Goal: Information Seeking & Learning: Learn about a topic

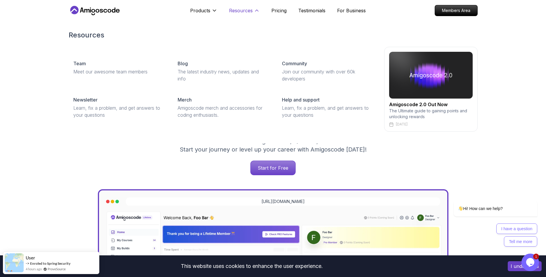
click at [229, 12] on p "Resources" at bounding box center [241, 10] width 24 height 7
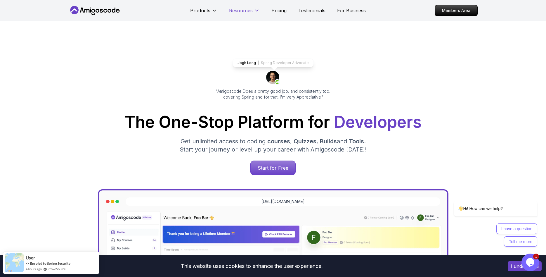
click at [234, 11] on p "Resources" at bounding box center [241, 10] width 24 height 7
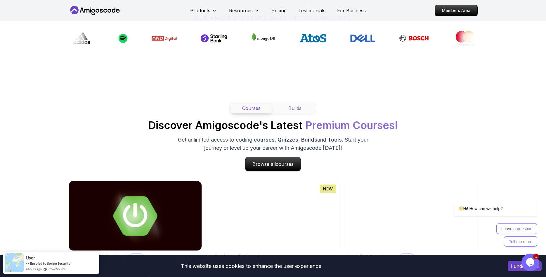
scroll to position [507, 0]
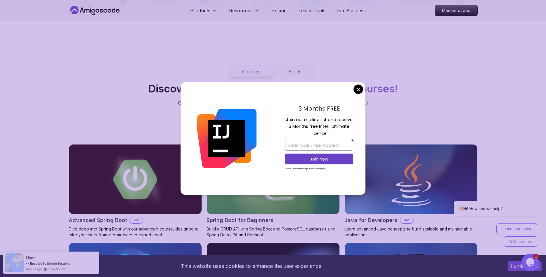
click at [355, 83] on div "3 Months FREE Join our mailing list and receive 3 Months free Intellij Ultimate…" at bounding box center [319, 138] width 93 height 113
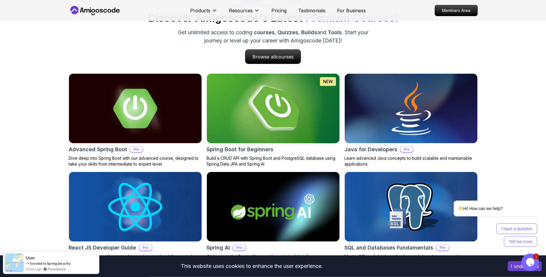
scroll to position [596, 0]
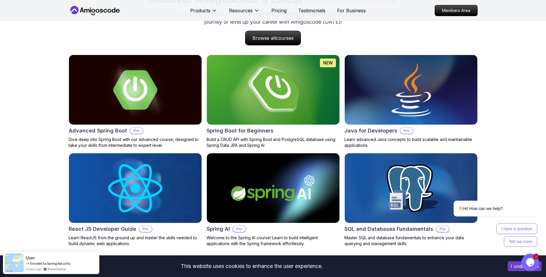
click at [266, 103] on img at bounding box center [272, 89] width 139 height 73
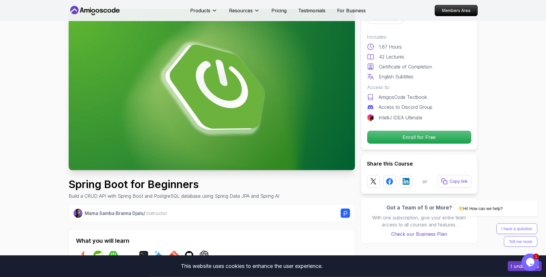
scroll to position [30, 0]
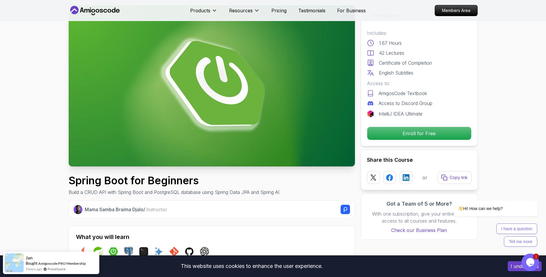
click at [386, 125] on div "Free Course Includes: 1.67 Hours 42 Lectures Certificate of Completion English …" at bounding box center [419, 75] width 117 height 141
click at [388, 131] on p "Enroll for Free" at bounding box center [419, 133] width 99 height 12
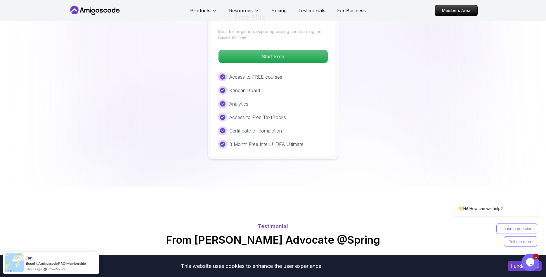
scroll to position [1237, 0]
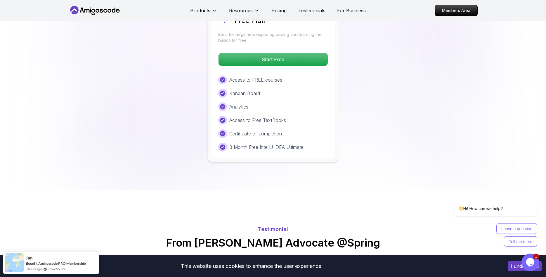
click at [278, 58] on div "Free Plan Ideal for beginners exploring coding and learning the basics for free…" at bounding box center [273, 83] width 124 height 152
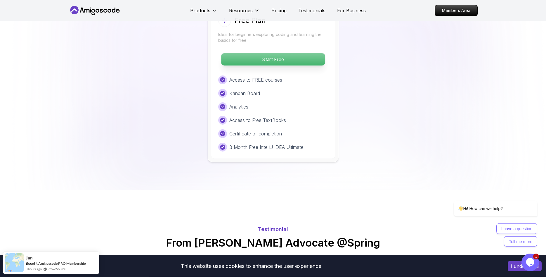
click at [276, 55] on p "Start Free" at bounding box center [273, 59] width 104 height 12
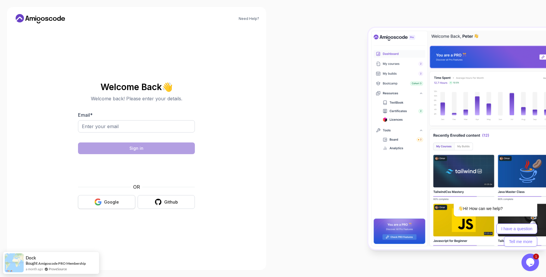
click at [108, 204] on div "Google" at bounding box center [111, 202] width 15 height 6
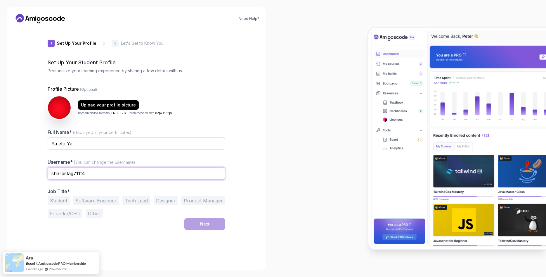
click at [110, 171] on input "sharpstag711f4" at bounding box center [137, 173] width 178 height 12
type input "kJean"
click at [158, 227] on div "Next" at bounding box center [137, 224] width 178 height 12
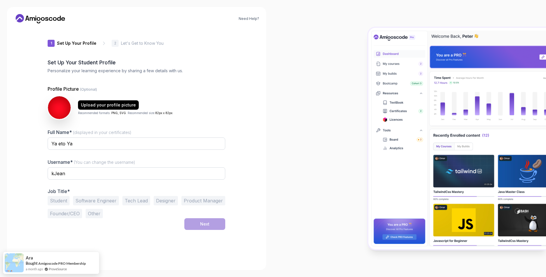
click at [173, 86] on p "Profile Picture (Optional)" at bounding box center [137, 88] width 178 height 7
click at [63, 202] on button "Student" at bounding box center [59, 200] width 22 height 9
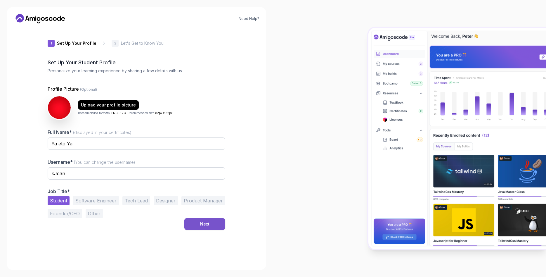
click at [200, 223] on button "Next" at bounding box center [204, 224] width 41 height 12
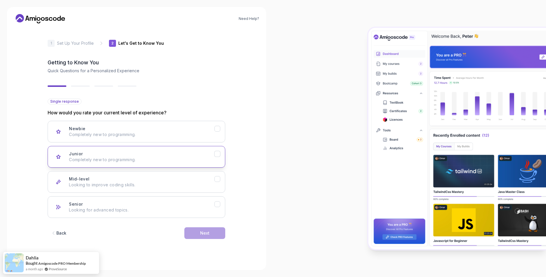
click at [134, 155] on div "Junior Completely new to programming." at bounding box center [142, 157] width 146 height 12
click at [210, 229] on button "Next" at bounding box center [204, 233] width 41 height 12
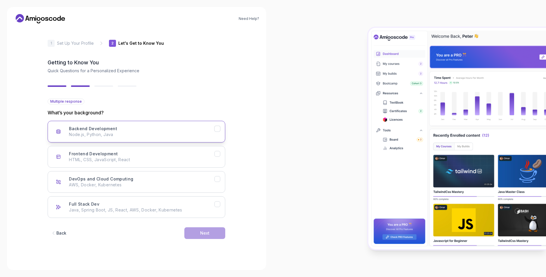
click at [115, 134] on p "Node.js, Python, Java" at bounding box center [142, 135] width 146 height 6
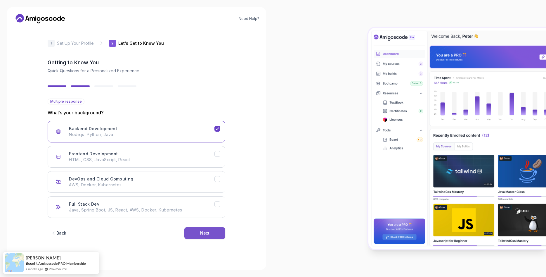
click at [193, 230] on button "Next" at bounding box center [204, 233] width 41 height 12
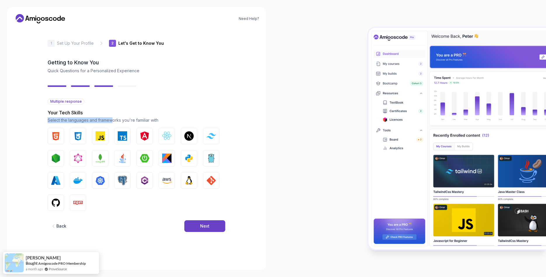
drag, startPoint x: 98, startPoint y: 120, endPoint x: 113, endPoint y: 120, distance: 14.6
click at [113, 120] on div "2 Let's Get to Know You 1 Set Up Your Profile 2 Let's Get to Know You Getting t…" at bounding box center [136, 145] width 196 height 235
click at [113, 120] on p "Select the languages and frameworks you're familiar with" at bounding box center [137, 120] width 178 height 6
click at [54, 139] on img "button" at bounding box center [55, 135] width 9 height 9
click at [78, 136] on img "button" at bounding box center [77, 135] width 9 height 9
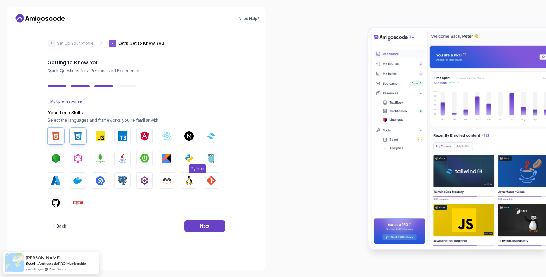
click at [188, 155] on img "button" at bounding box center [188, 157] width 9 height 9
click at [118, 180] on img "button" at bounding box center [122, 180] width 9 height 9
click at [115, 162] on button "Java" at bounding box center [122, 158] width 16 height 16
click at [214, 179] on img "button" at bounding box center [211, 180] width 9 height 9
click at [189, 230] on button "Next" at bounding box center [204, 226] width 41 height 12
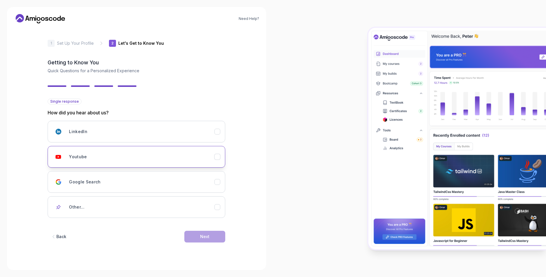
click at [153, 159] on div "Youtube" at bounding box center [142, 157] width 146 height 12
click at [201, 234] on div "Next" at bounding box center [204, 236] width 9 height 6
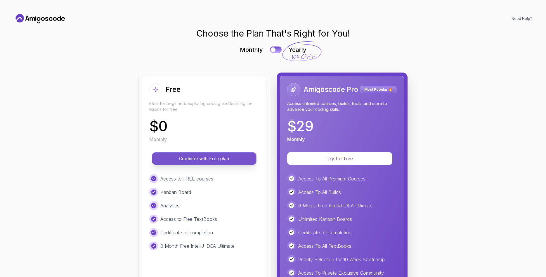
click at [205, 161] on p "Continue with Free plan" at bounding box center [204, 158] width 91 height 7
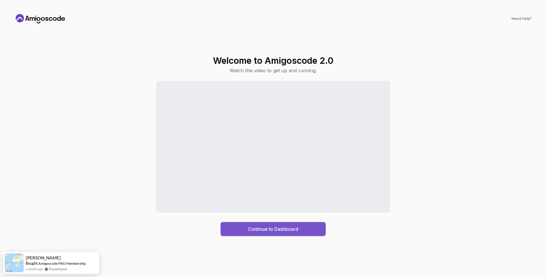
click at [282, 228] on div "Continue to Dashboard" at bounding box center [273, 228] width 51 height 7
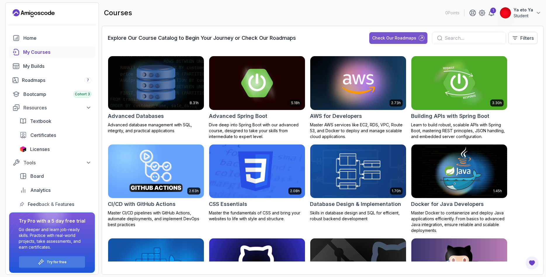
click at [414, 40] on div "Check Our Roadmaps" at bounding box center [394, 38] width 44 height 6
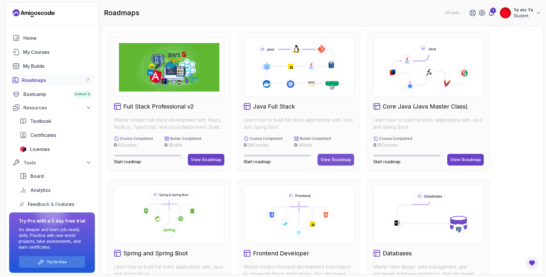
click at [331, 161] on div "View Roadmap" at bounding box center [336, 160] width 31 height 6
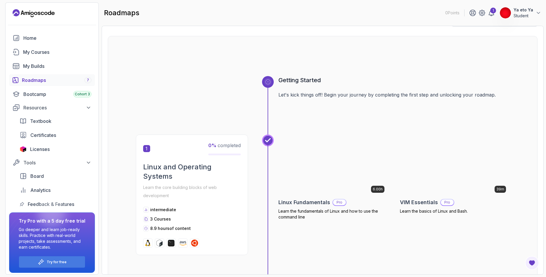
scroll to position [35, 0]
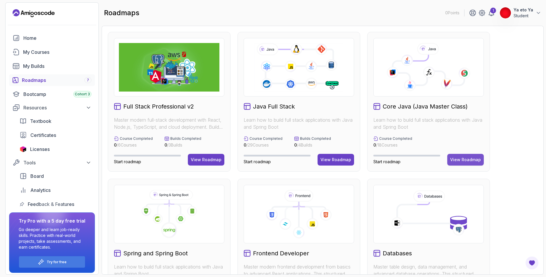
click at [453, 160] on div "View Roadmap" at bounding box center [465, 160] width 31 height 6
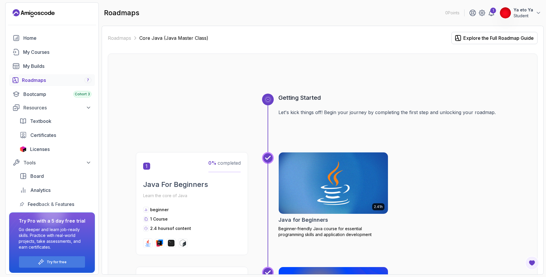
click at [203, 187] on h2 "Java For Beginners" at bounding box center [192, 184] width 98 height 9
click at [153, 218] on span "1 Course" at bounding box center [159, 218] width 18 height 5
click at [143, 220] on div at bounding box center [146, 219] width 6 height 6
click at [147, 219] on icon at bounding box center [146, 218] width 4 height 7
click at [461, 38] on icon at bounding box center [458, 37] width 5 height 5
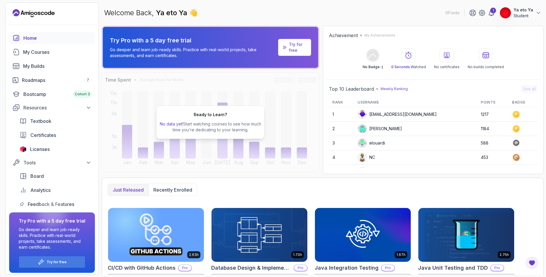
click at [290, 127] on div "Ready to Learn? No data yet! Start watching courses to see how much time you’re…" at bounding box center [211, 121] width 218 height 99
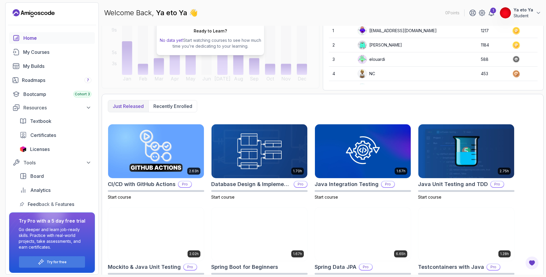
scroll to position [98, 0]
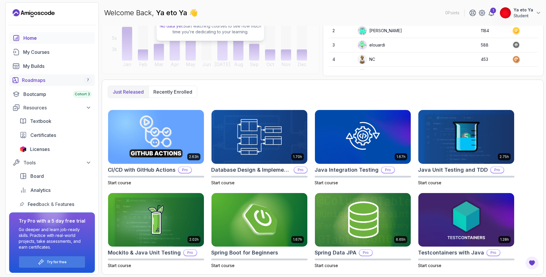
click at [46, 81] on div "Roadmaps 7" at bounding box center [57, 80] width 70 height 7
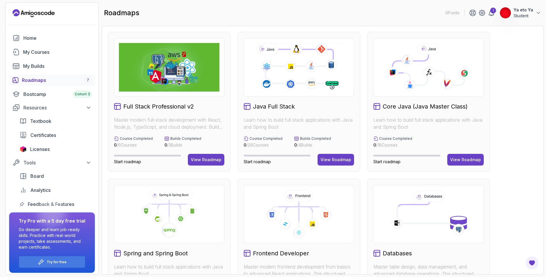
click at [264, 136] on div "Java Full Stack Learn how to build full stack applications with Java and Spring…" at bounding box center [299, 102] width 123 height 140
click at [332, 154] on button "View Roadmap" at bounding box center [336, 160] width 37 height 12
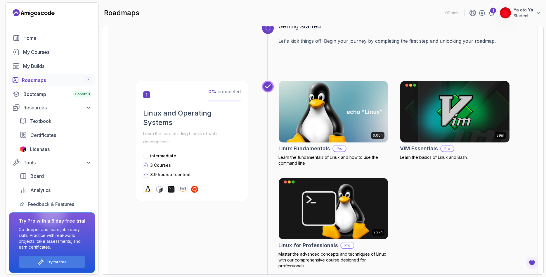
scroll to position [70, 0]
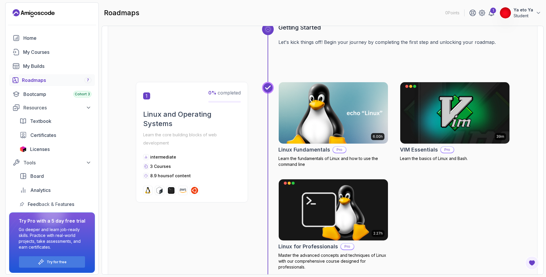
click at [327, 127] on img at bounding box center [333, 113] width 115 height 64
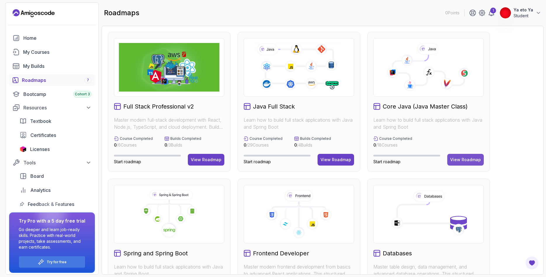
click at [461, 158] on div "View Roadmap" at bounding box center [465, 160] width 31 height 6
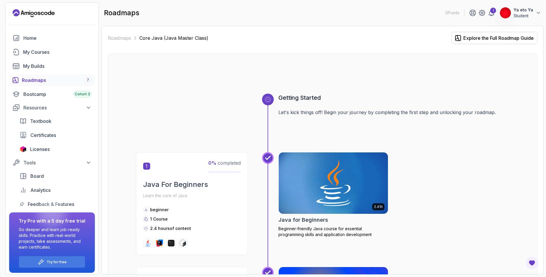
click at [336, 181] on img at bounding box center [333, 183] width 115 height 64
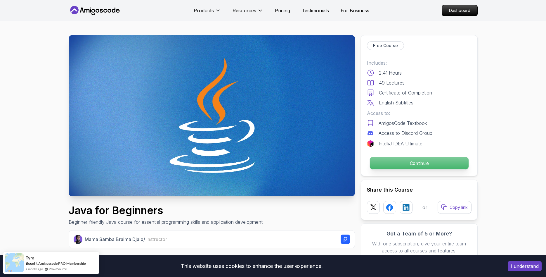
click at [393, 160] on p "Continue" at bounding box center [419, 163] width 99 height 12
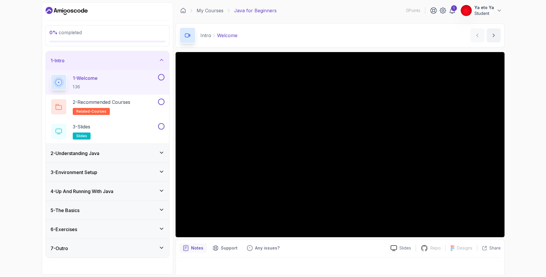
scroll to position [3, 0]
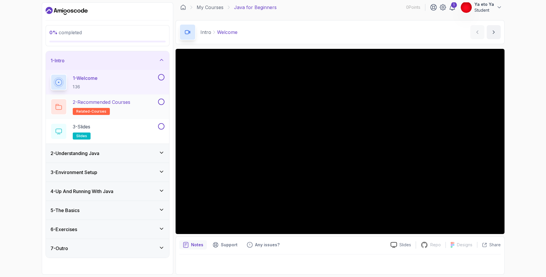
click at [140, 105] on div "2 - Recommended Courses related-courses" at bounding box center [104, 106] width 106 height 16
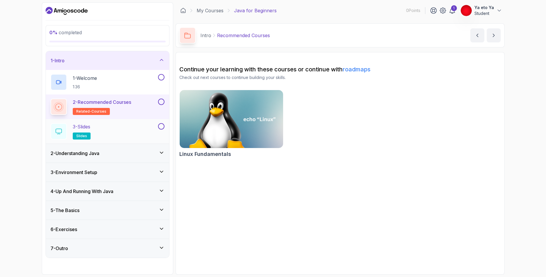
click at [119, 126] on div "3 - Slides slides" at bounding box center [104, 131] width 106 height 16
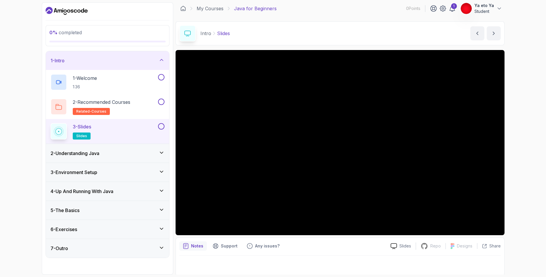
scroll to position [3, 0]
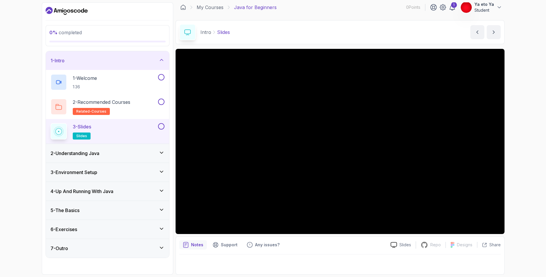
click at [136, 154] on div "2 - Understanding Java" at bounding box center [108, 153] width 114 height 7
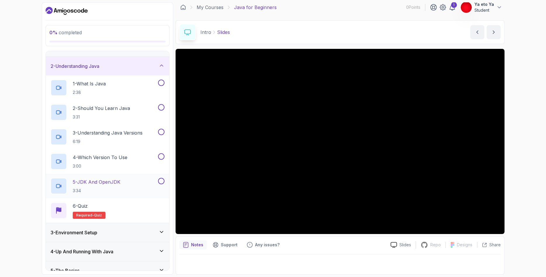
scroll to position [35, 0]
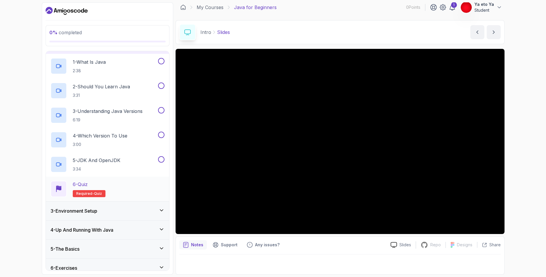
click at [78, 185] on p "6 - Quiz" at bounding box center [80, 184] width 15 height 7
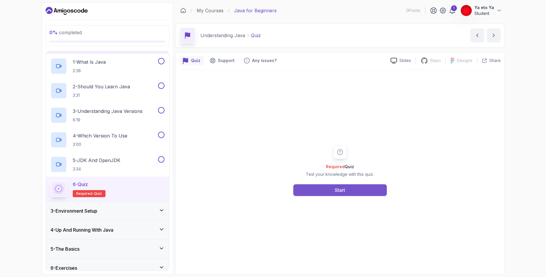
click at [331, 191] on button "Start" at bounding box center [340, 190] width 94 height 12
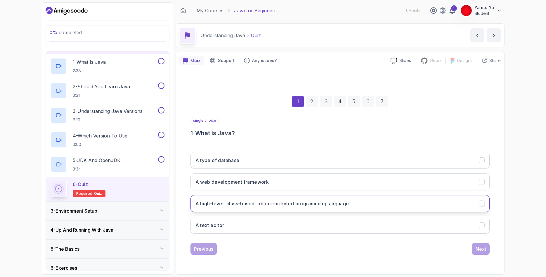
click at [254, 204] on h3 "A high-level, class-based, object-oriented programming language" at bounding box center [272, 203] width 154 height 7
click at [484, 247] on div "Next" at bounding box center [481, 248] width 11 height 7
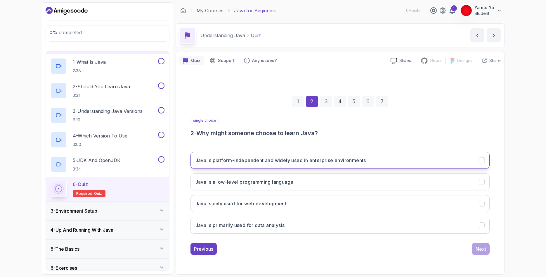
click at [312, 162] on h3 "Java is platform-independent and widely used in enterprise environments" at bounding box center [280, 160] width 171 height 7
click at [477, 245] on button "Next" at bounding box center [481, 249] width 18 height 12
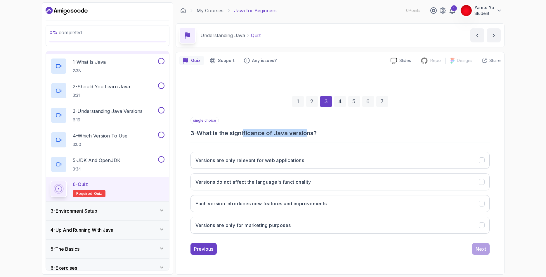
drag, startPoint x: 247, startPoint y: 133, endPoint x: 310, endPoint y: 133, distance: 63.4
click at [310, 133] on h3 "3 - What is the significance of Java versions?" at bounding box center [340, 133] width 299 height 8
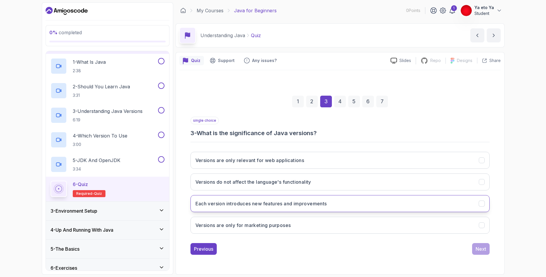
click at [378, 202] on button "Each version introduces new features and improvements" at bounding box center [340, 203] width 299 height 17
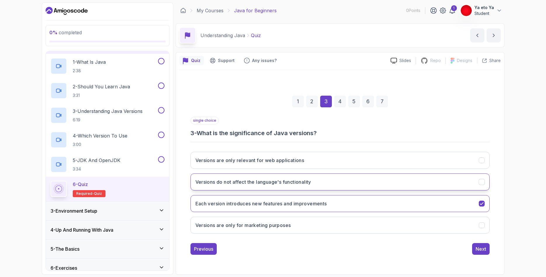
click at [376, 181] on button "Versions do not affect the language's functionality" at bounding box center [340, 181] width 299 height 17
click at [387, 202] on button "Each version introduces new features and improvements" at bounding box center [340, 203] width 299 height 17
click at [479, 245] on div "Next" at bounding box center [481, 248] width 11 height 7
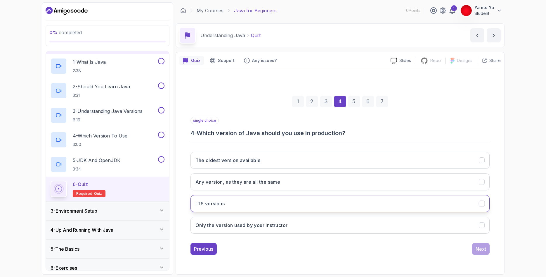
click at [275, 198] on button "LTS versions" at bounding box center [340, 203] width 299 height 17
click at [479, 247] on div "Next" at bounding box center [481, 248] width 11 height 7
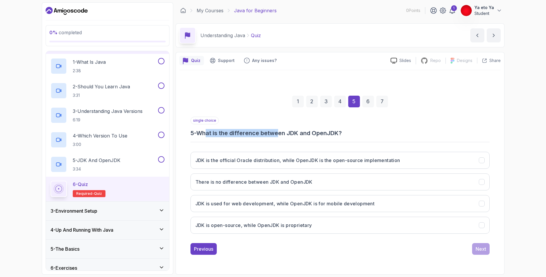
drag, startPoint x: 251, startPoint y: 134, endPoint x: 280, endPoint y: 134, distance: 29.2
click at [280, 134] on h3 "5 - What is the difference between JDK and OpenJDK?" at bounding box center [340, 133] width 299 height 8
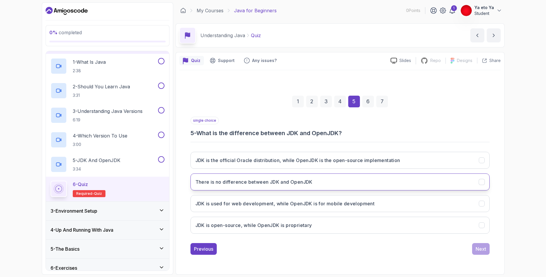
click at [313, 184] on button "There is no difference between JDK and OpenJDK" at bounding box center [340, 181] width 299 height 17
click at [477, 246] on div "Next" at bounding box center [481, 248] width 11 height 7
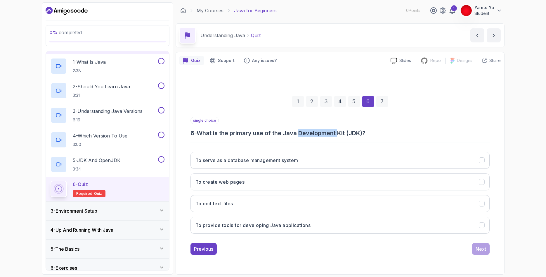
drag, startPoint x: 304, startPoint y: 132, endPoint x: 342, endPoint y: 132, distance: 38.6
click at [342, 132] on h3 "6 - What is the primary use of the Java Development Kit (JDK)?" at bounding box center [340, 133] width 299 height 8
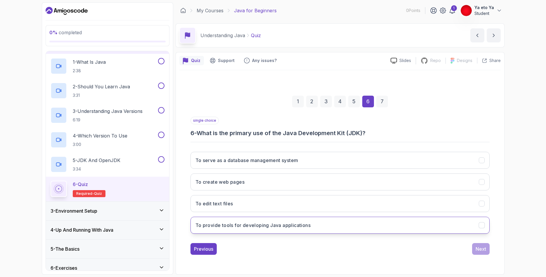
click at [272, 231] on button "To provide tools for developing Java applications" at bounding box center [340, 225] width 299 height 17
click at [478, 251] on div "Next" at bounding box center [481, 248] width 11 height 7
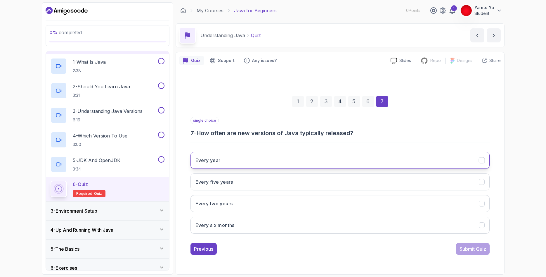
click at [270, 161] on button "Every year" at bounding box center [340, 160] width 299 height 17
click at [466, 250] on div "Submit Quiz" at bounding box center [473, 248] width 27 height 7
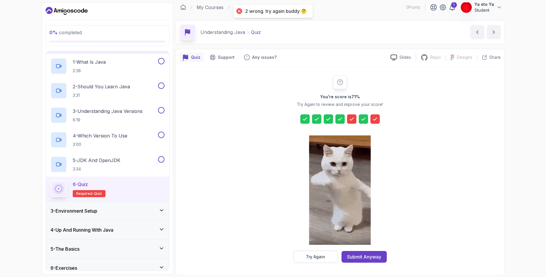
scroll to position [4, 0]
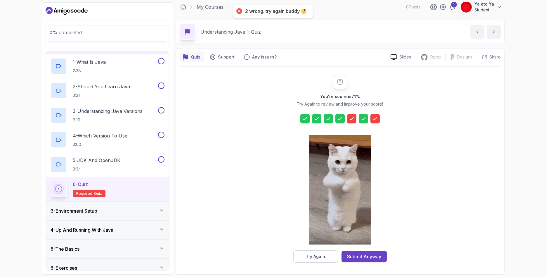
click at [353, 117] on icon at bounding box center [352, 119] width 6 height 6
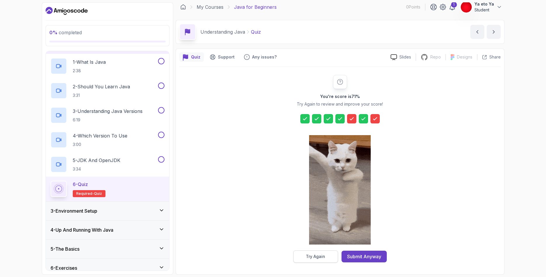
click at [320, 256] on div "Try Again" at bounding box center [315, 256] width 19 height 6
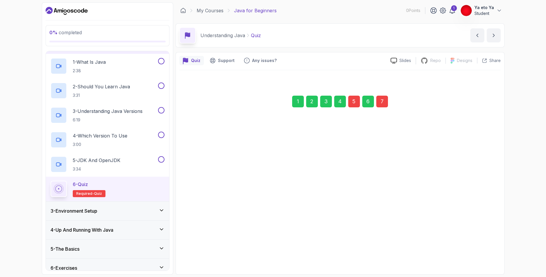
scroll to position [0, 0]
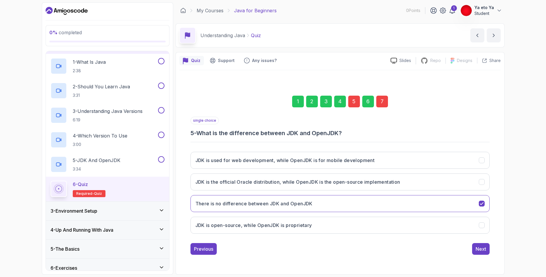
click at [351, 105] on div "5" at bounding box center [354, 102] width 12 height 12
click at [353, 102] on div "5" at bounding box center [354, 102] width 12 height 12
click at [322, 203] on button "There is no difference between JDK and OpenJDK" at bounding box center [340, 203] width 299 height 17
click at [280, 182] on h3 "JDK is the official Oracle distribution, while OpenJDK is the open-source imple…" at bounding box center [297, 181] width 205 height 7
click at [485, 251] on div "Next" at bounding box center [481, 248] width 11 height 7
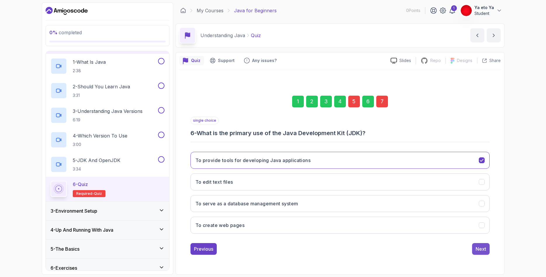
click at [486, 250] on button "Next" at bounding box center [481, 249] width 18 height 12
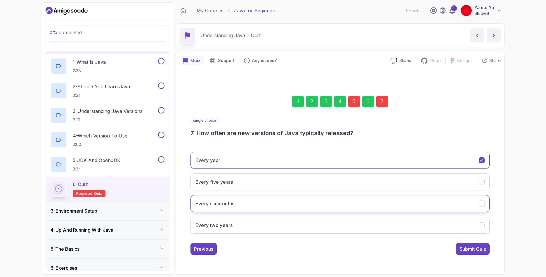
click at [274, 202] on button "Every six months" at bounding box center [340, 203] width 299 height 17
click at [466, 250] on div "Submit Quiz" at bounding box center [473, 248] width 27 height 7
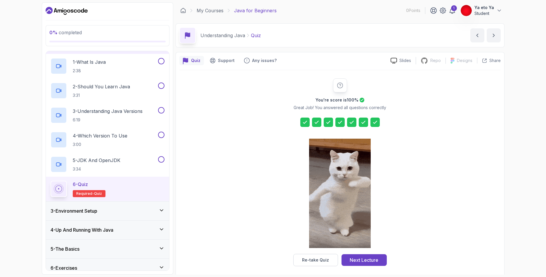
scroll to position [4, 0]
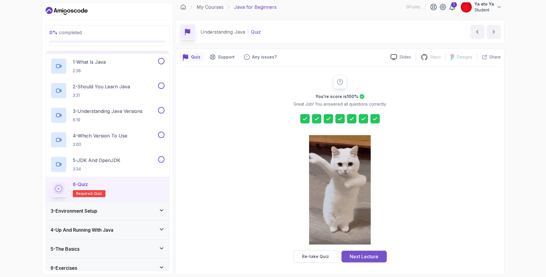
click at [371, 257] on div "Next Lecture" at bounding box center [364, 256] width 29 height 7
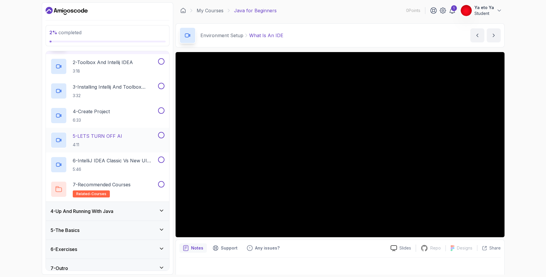
scroll to position [85, 0]
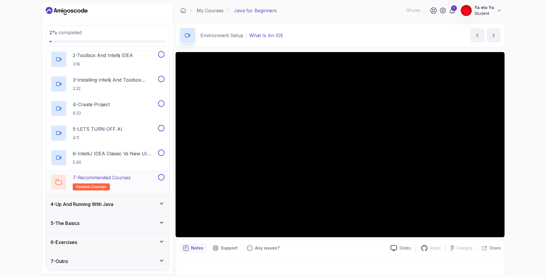
click at [138, 177] on div "7 - Recommended Courses related-courses" at bounding box center [104, 182] width 106 height 16
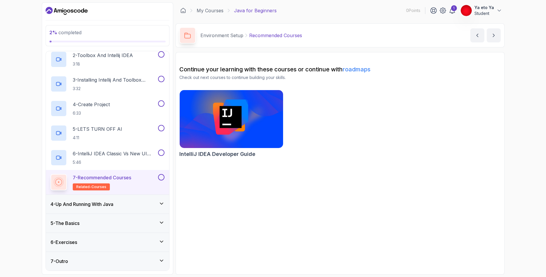
click at [122, 202] on div "4 - Up And Running With Java" at bounding box center [108, 203] width 114 height 7
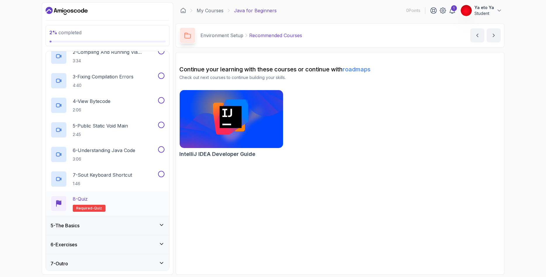
scroll to position [110, 0]
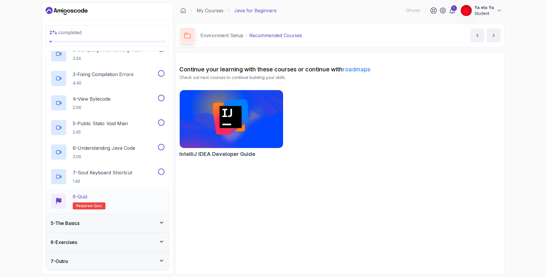
click at [114, 195] on div "8 - Quiz Required- quiz" at bounding box center [108, 201] width 114 height 16
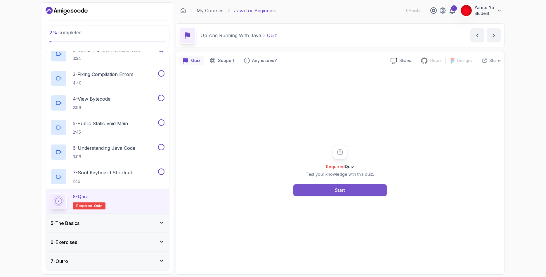
click at [339, 195] on button "Start" at bounding box center [340, 190] width 94 height 12
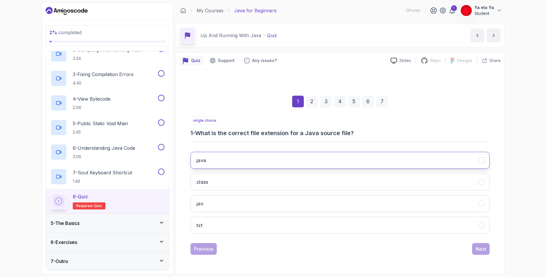
click at [314, 157] on button ".java" at bounding box center [340, 160] width 299 height 17
click at [480, 245] on div "Next" at bounding box center [481, 248] width 11 height 7
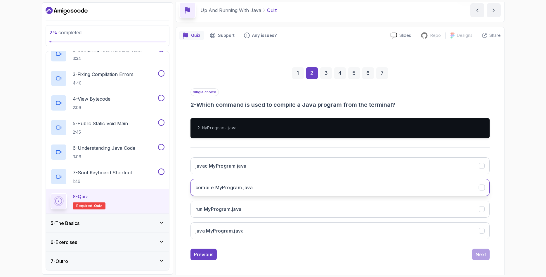
scroll to position [27, 0]
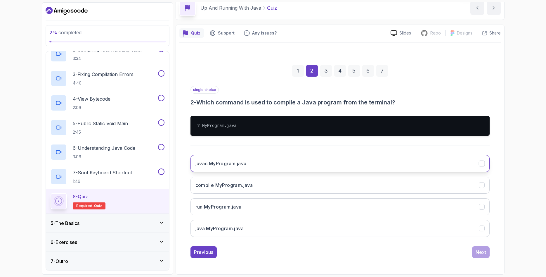
click at [297, 163] on button "javac MyProgram.java" at bounding box center [340, 163] width 299 height 17
click at [480, 249] on div "Next" at bounding box center [481, 251] width 11 height 7
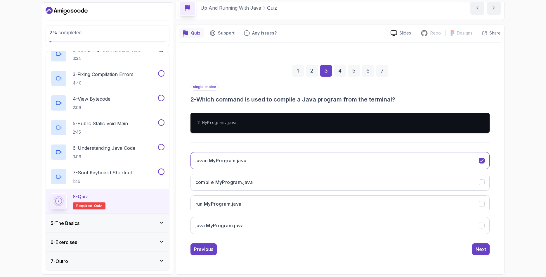
scroll to position [0, 0]
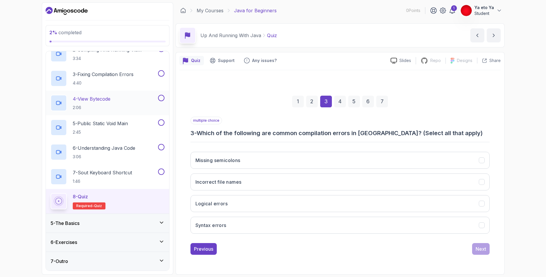
click at [125, 222] on div "5 - The Basics" at bounding box center [108, 222] width 114 height 7
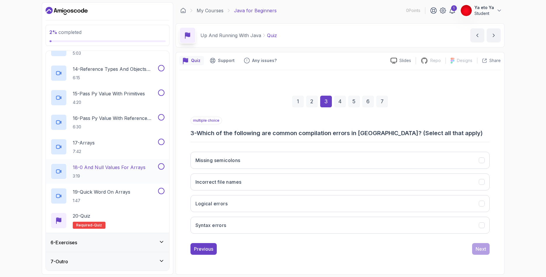
scroll to position [404, 0]
click at [121, 262] on div "7 - Outro" at bounding box center [108, 260] width 114 height 7
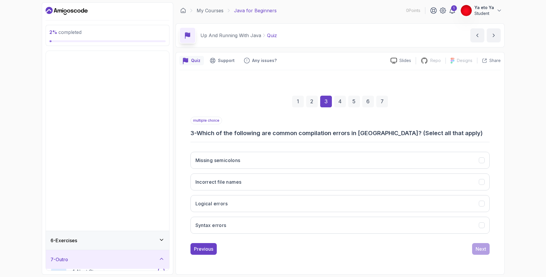
scroll to position [0, 0]
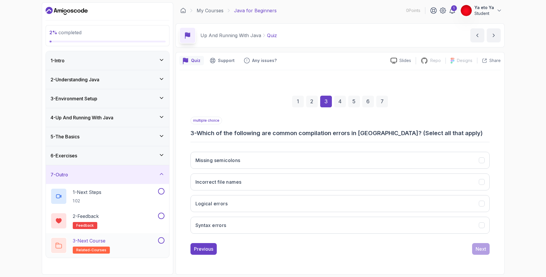
click at [137, 248] on div "3 - Next Course related-courses" at bounding box center [104, 245] width 106 height 16
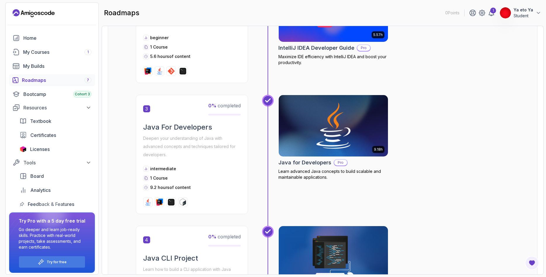
scroll to position [316, 0]
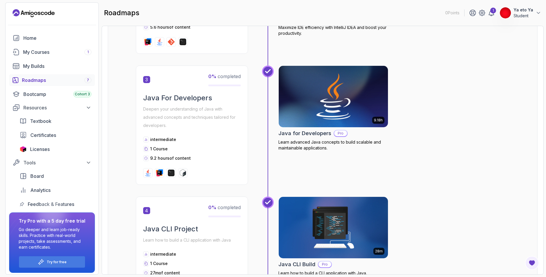
click at [323, 108] on img at bounding box center [333, 96] width 115 height 64
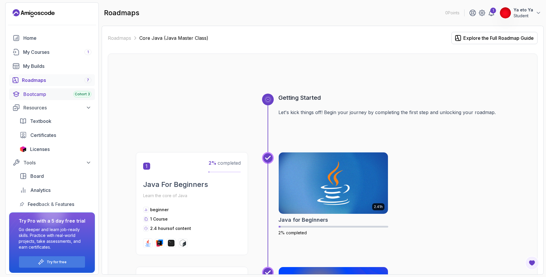
click at [55, 93] on div "Bootcamp Cohort 3" at bounding box center [57, 94] width 68 height 7
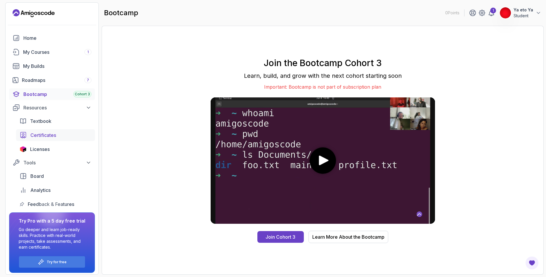
scroll to position [2, 0]
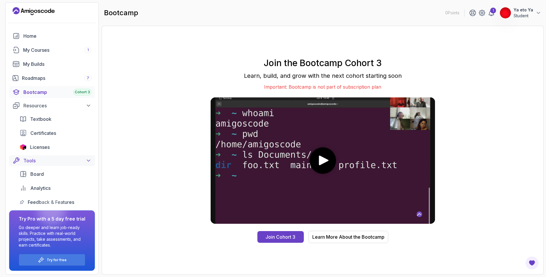
click at [89, 160] on icon at bounding box center [89, 161] width 6 height 6
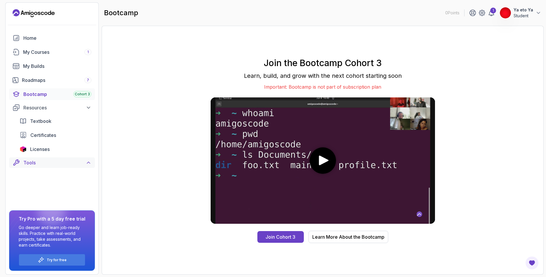
click at [87, 161] on icon at bounding box center [89, 163] width 6 height 6
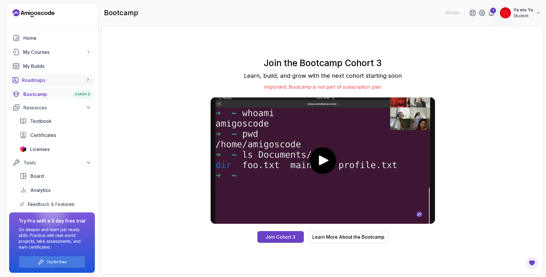
click at [56, 80] on div "Roadmaps 7" at bounding box center [57, 80] width 70 height 7
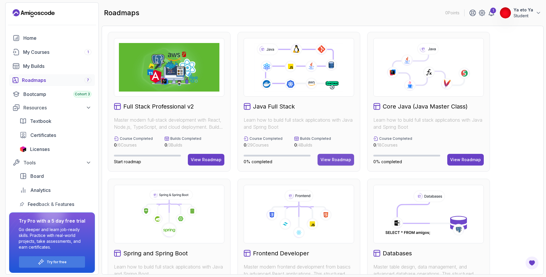
click at [338, 157] on div "View Roadmap" at bounding box center [336, 160] width 31 height 6
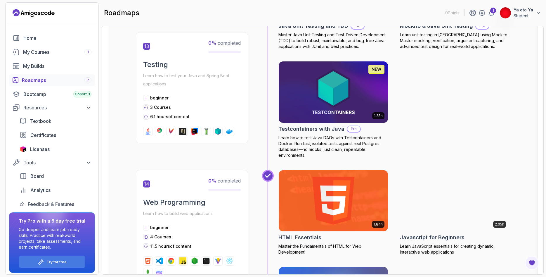
scroll to position [2036, 0]
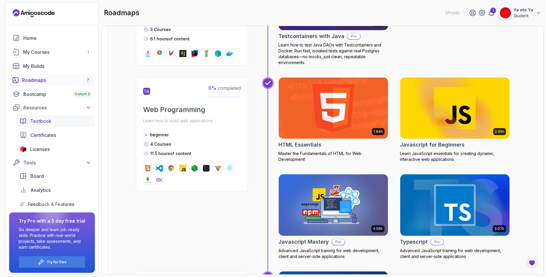
click at [60, 124] on div "Textbook" at bounding box center [60, 120] width 61 height 7
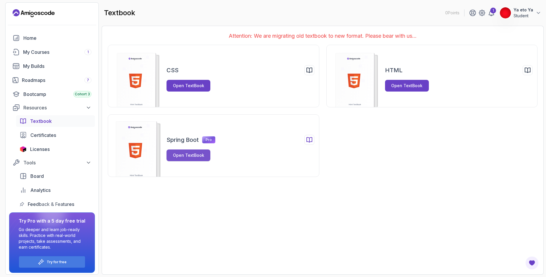
click at [196, 159] on button "Open TextBook" at bounding box center [189, 155] width 44 height 12
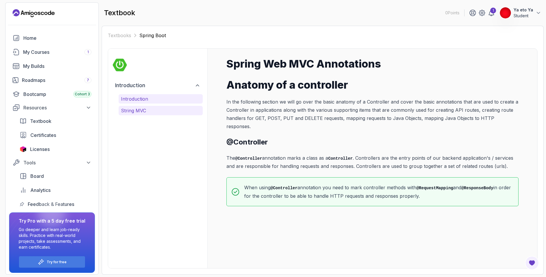
click at [146, 112] on p "String MVC" at bounding box center [160, 110] width 79 height 7
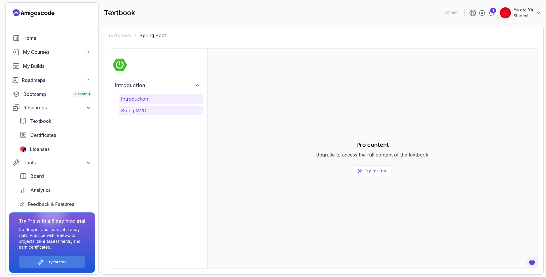
click at [142, 102] on button "Introduction" at bounding box center [161, 98] width 84 height 9
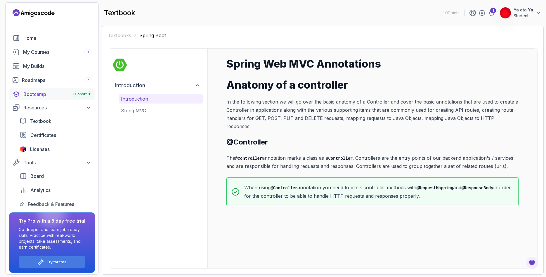
click at [48, 96] on div "Bootcamp Cohort 3" at bounding box center [57, 94] width 68 height 7
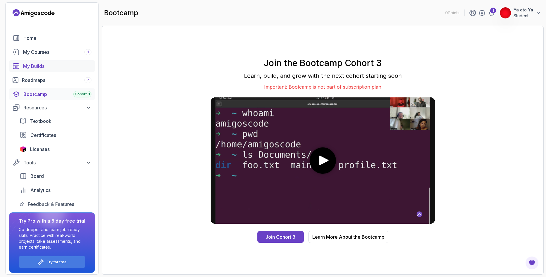
click at [45, 68] on div "My Builds" at bounding box center [57, 66] width 68 height 7
